Goal: Check status: Check status

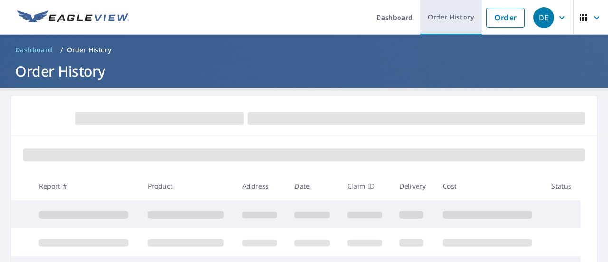
click at [434, 6] on link "Order History" at bounding box center [450, 17] width 61 height 35
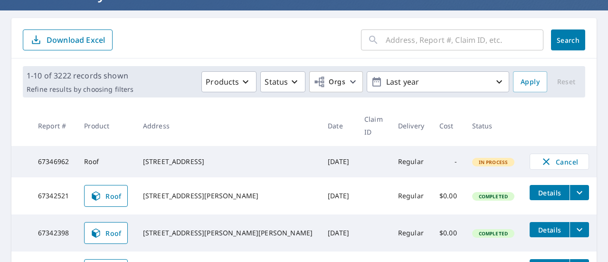
scroll to position [75, 0]
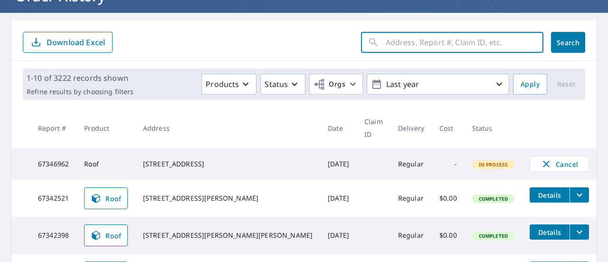
click at [401, 41] on input "text" at bounding box center [464, 42] width 158 height 27
type input "120"
click button "Search" at bounding box center [568, 42] width 34 height 21
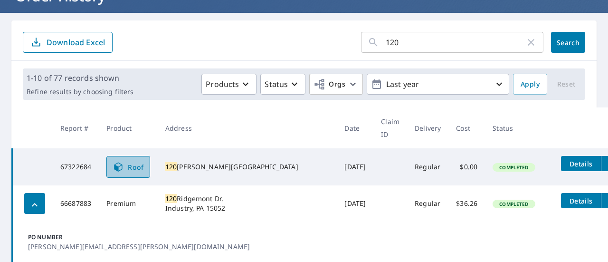
click at [144, 161] on span "Roof" at bounding box center [128, 166] width 31 height 11
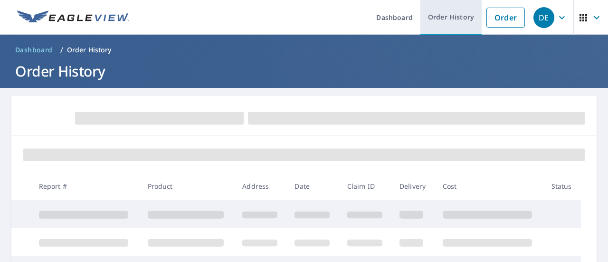
click at [460, 24] on link "Order History" at bounding box center [450, 17] width 61 height 35
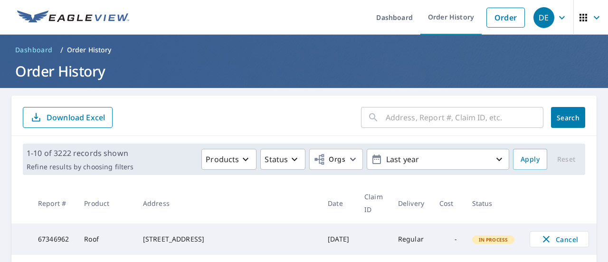
click at [463, 119] on input "text" at bounding box center [464, 117] width 158 height 27
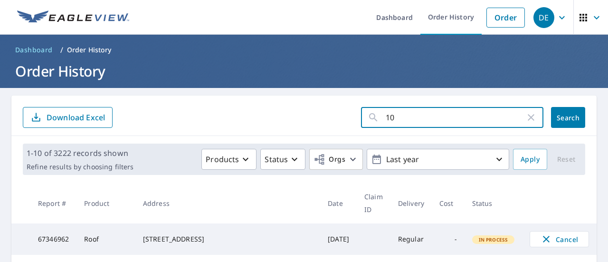
type input "102"
click button "Search" at bounding box center [568, 117] width 34 height 21
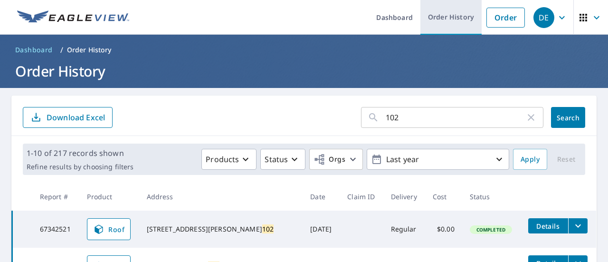
click at [433, 21] on link "Order History" at bounding box center [450, 17] width 61 height 35
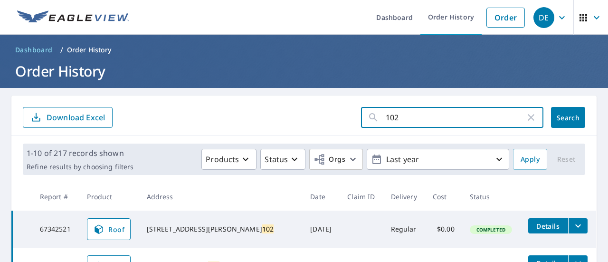
click at [437, 118] on input "102" at bounding box center [455, 117] width 140 height 27
type input "1"
type input "120"
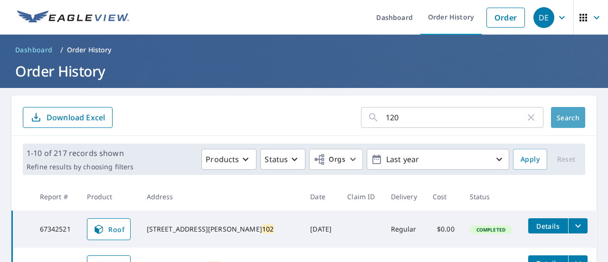
click at [558, 120] on span "Search" at bounding box center [567, 117] width 19 height 9
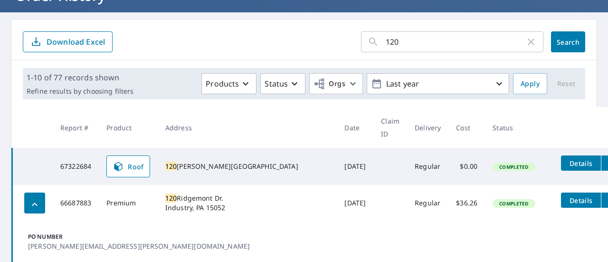
scroll to position [76, 0]
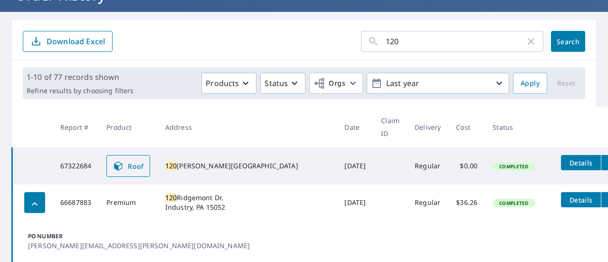
click at [128, 159] on link "Roof" at bounding box center [128, 166] width 44 height 22
